Goal: Information Seeking & Learning: Learn about a topic

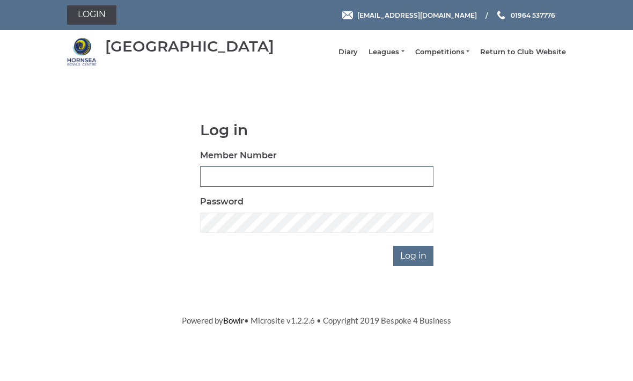
click at [293, 180] on input "Member Number" at bounding box center [317, 176] width 234 height 20
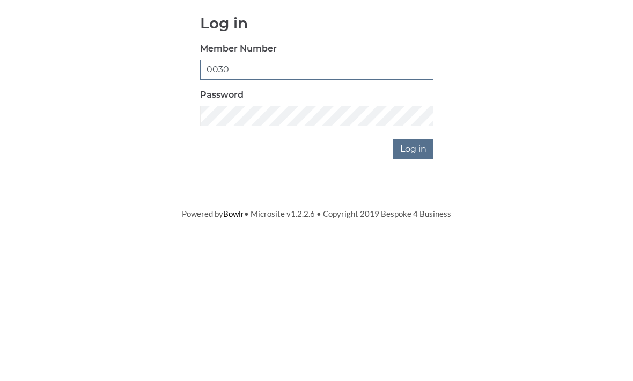
type input "0030"
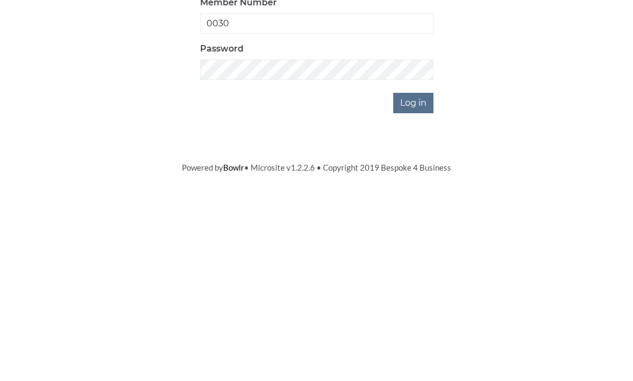
click at [419, 246] on input "Log in" at bounding box center [413, 256] width 40 height 20
click at [422, 281] on input "Log in" at bounding box center [413, 291] width 40 height 20
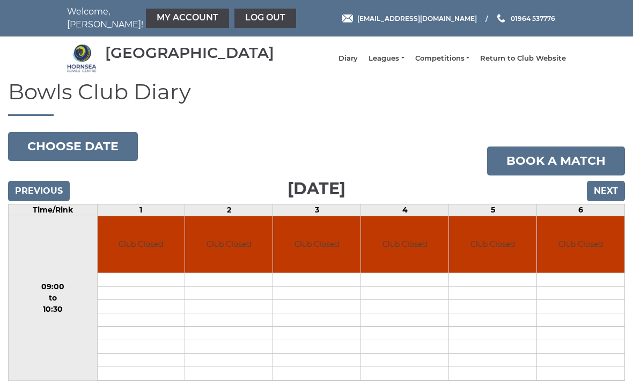
click at [390, 60] on link "Leagues" at bounding box center [386, 59] width 35 height 10
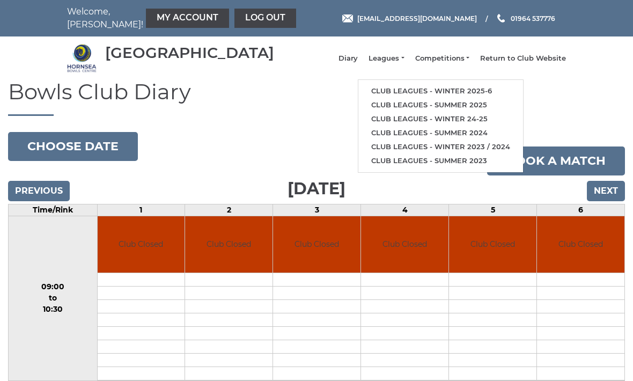
click at [498, 93] on link "Club leagues - Winter 2025-6" at bounding box center [441, 91] width 165 height 14
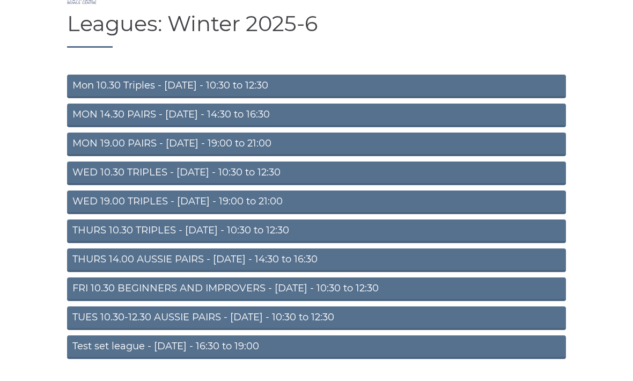
scroll to position [71, 0]
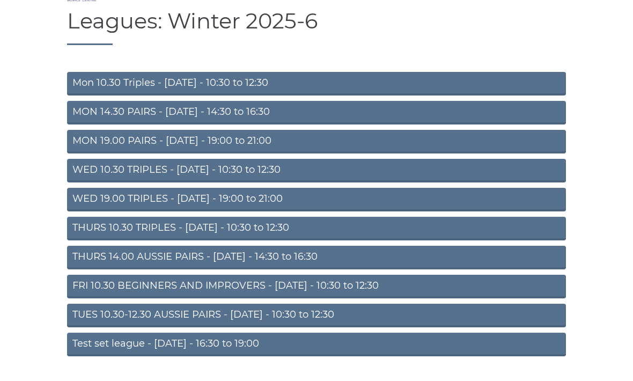
click at [450, 147] on link "MON 19.00 PAIRS - Monday - 19:00 to 21:00" at bounding box center [316, 142] width 499 height 24
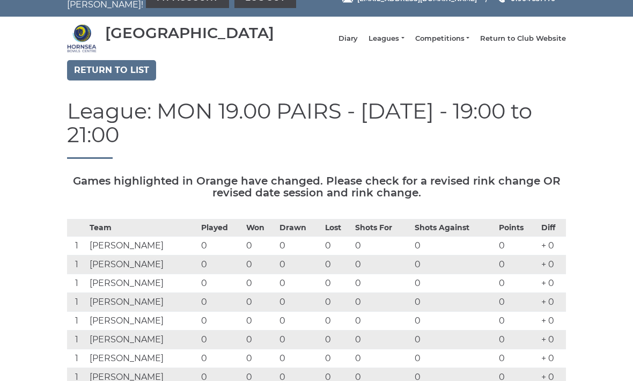
scroll to position [17, 0]
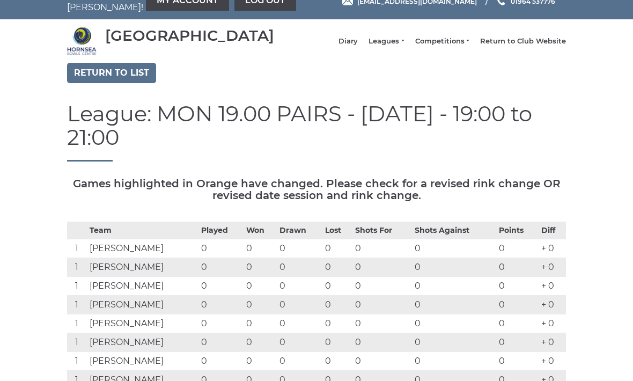
click at [132, 75] on link "Return to list" at bounding box center [111, 73] width 89 height 20
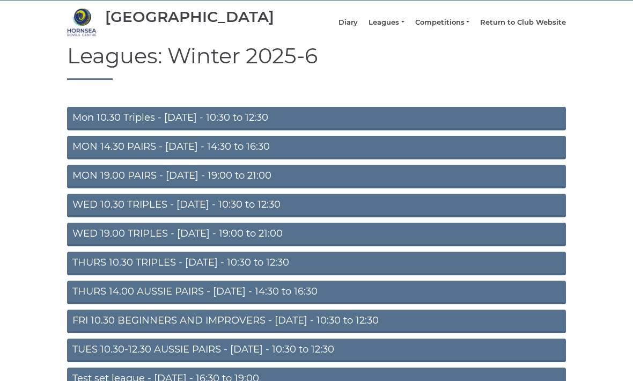
scroll to position [56, 0]
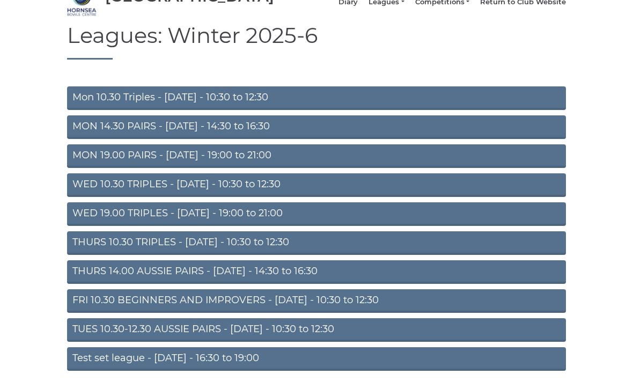
click at [413, 224] on link "WED 19.00 TRIPLES - [DATE] - 19:00 to 21:00" at bounding box center [316, 215] width 499 height 24
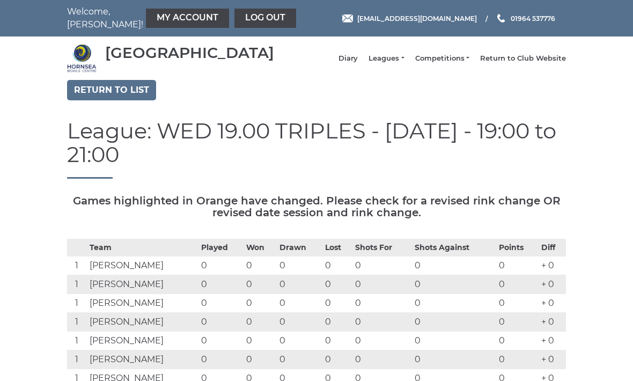
click at [129, 97] on link "Return to list" at bounding box center [111, 90] width 89 height 20
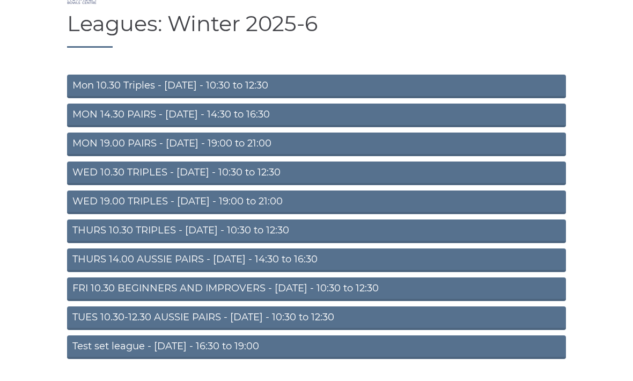
scroll to position [71, 0]
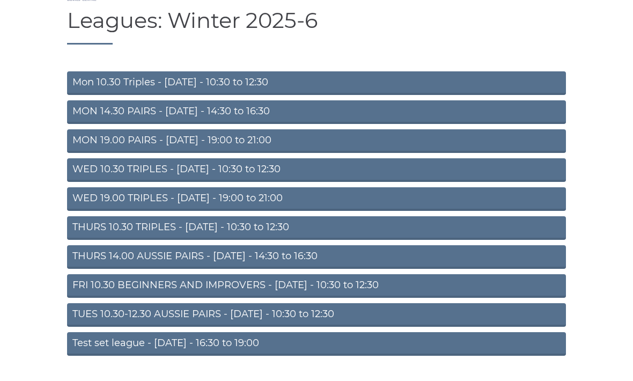
click at [399, 349] on link "Test set league - [DATE] - 16:30 to 19:00" at bounding box center [316, 345] width 499 height 24
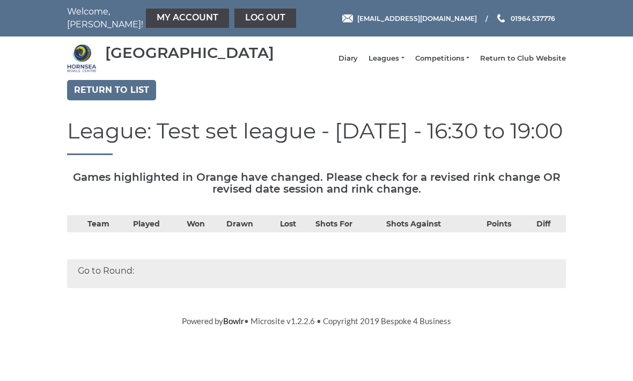
click at [129, 95] on link "Return to list" at bounding box center [111, 90] width 89 height 20
